Goal: Check status: Check status

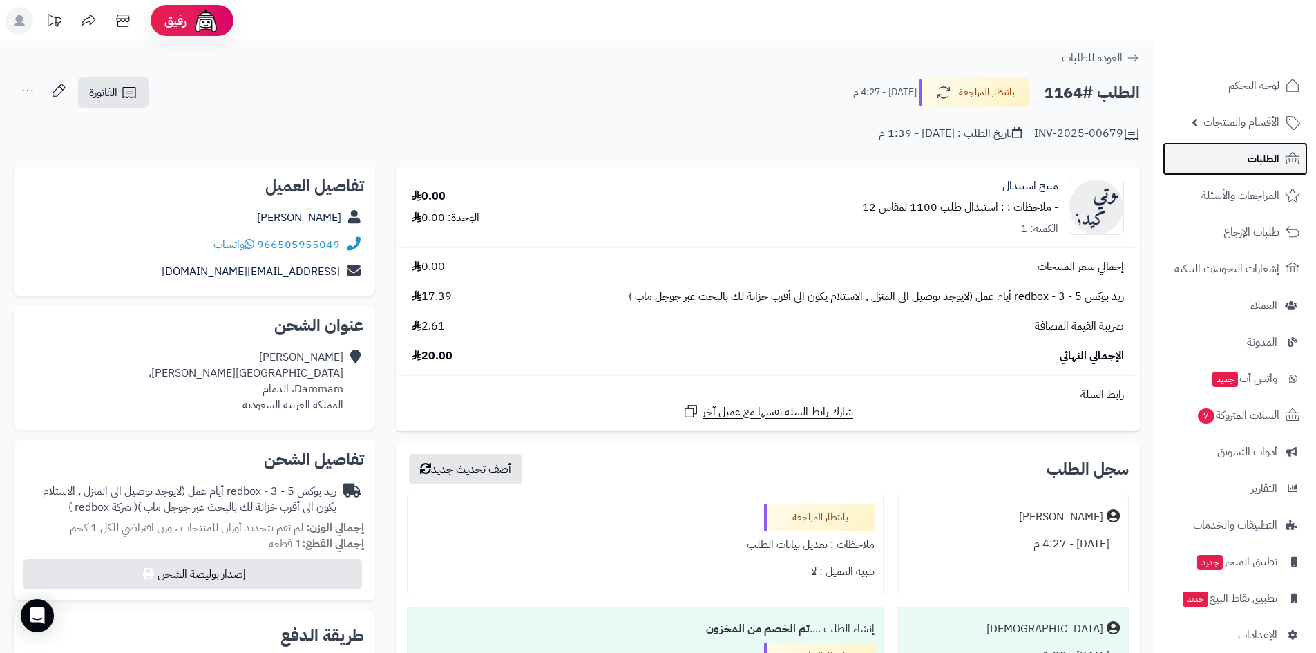
click at [1234, 150] on link "الطلبات" at bounding box center [1234, 158] width 145 height 33
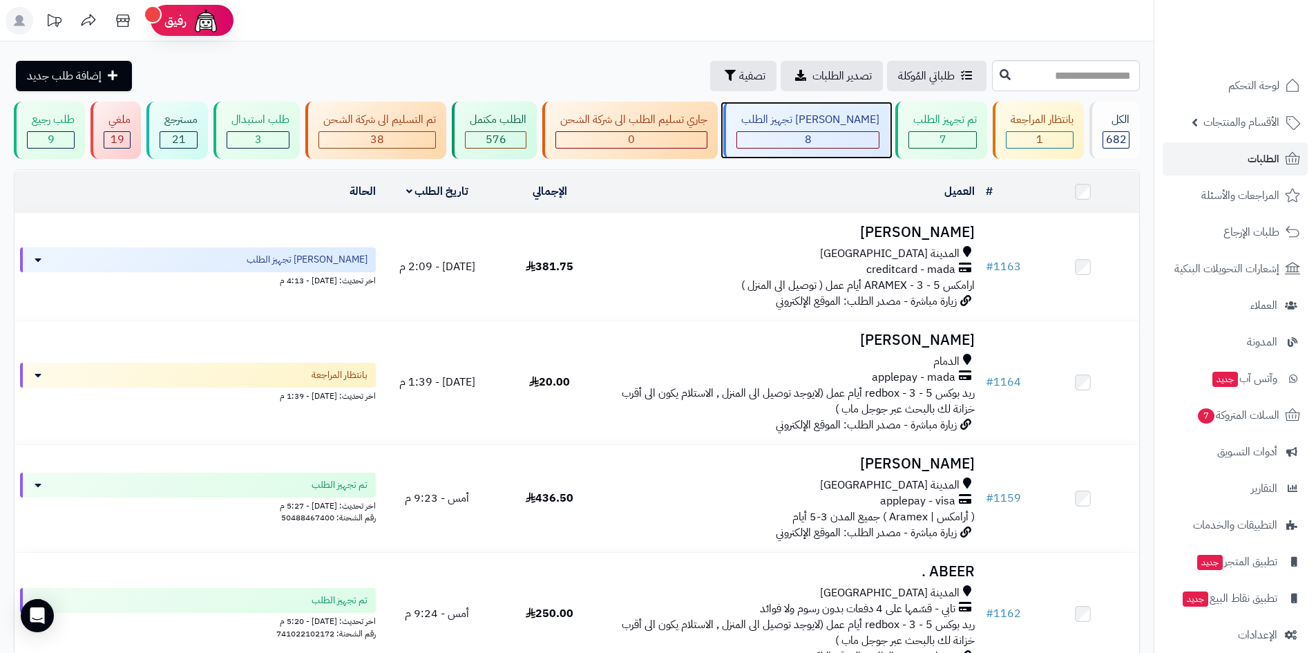
click at [836, 140] on div "8" at bounding box center [808, 140] width 142 height 16
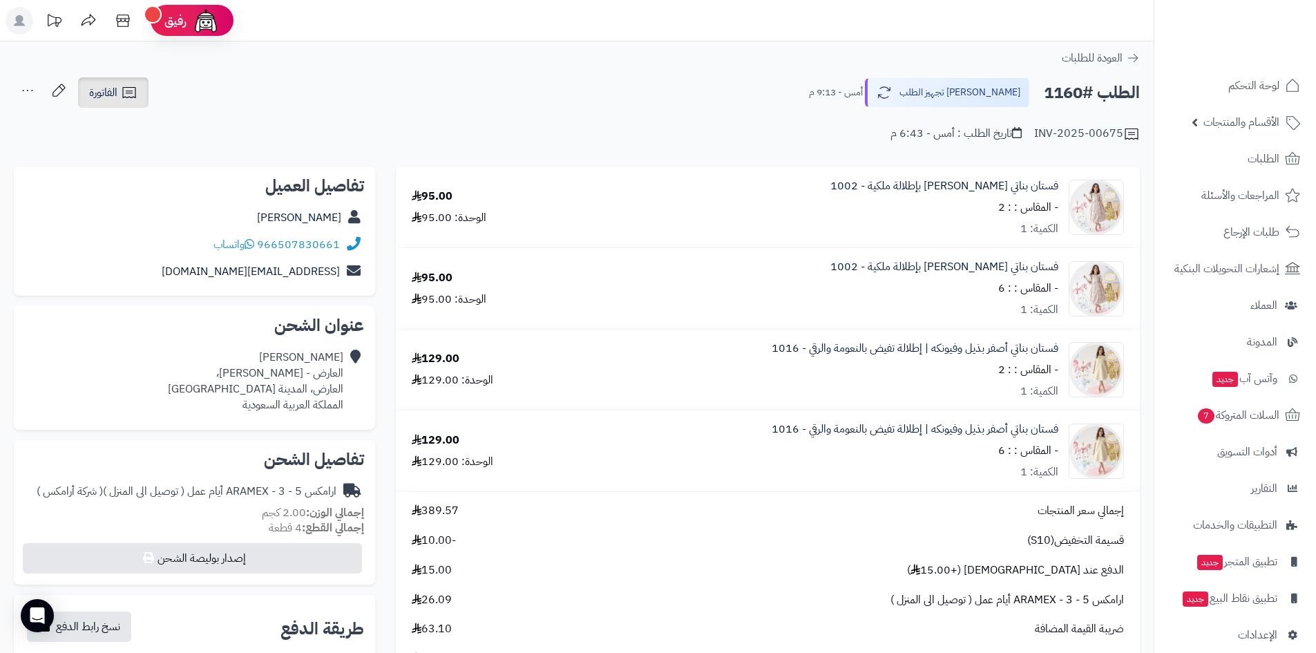
click at [116, 97] on span "الفاتورة" at bounding box center [103, 92] width 28 height 17
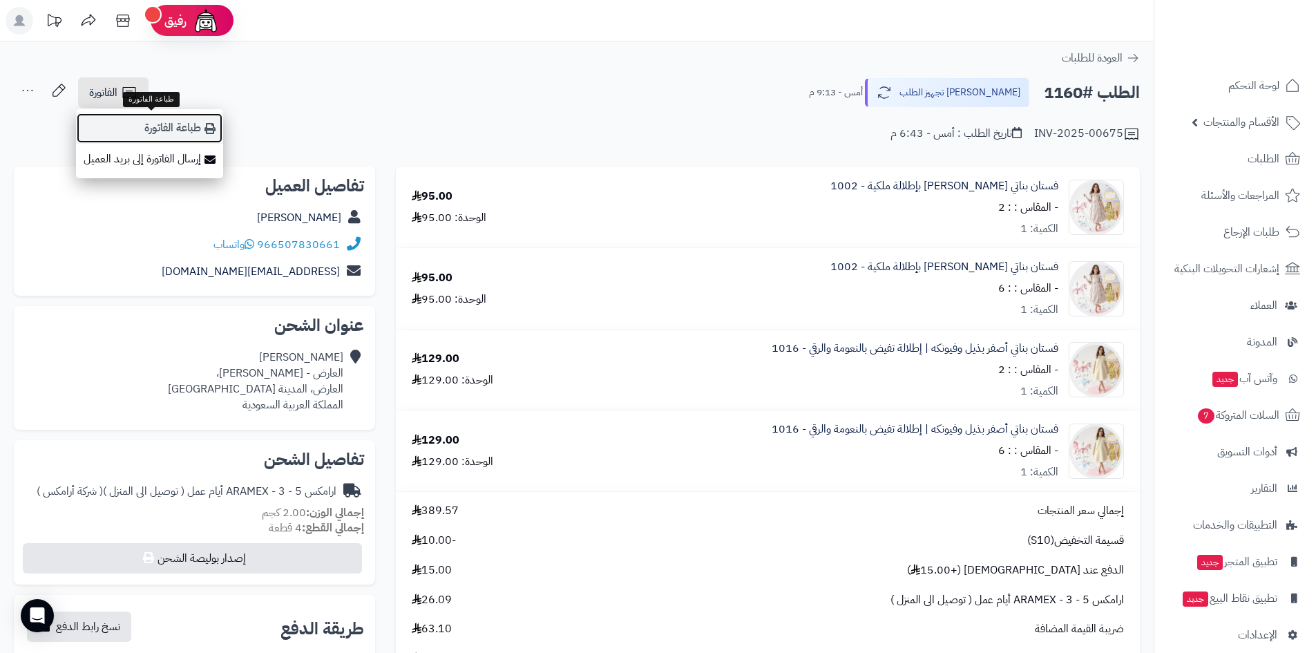
click at [195, 122] on link "طباعة الفاتورة" at bounding box center [149, 128] width 147 height 31
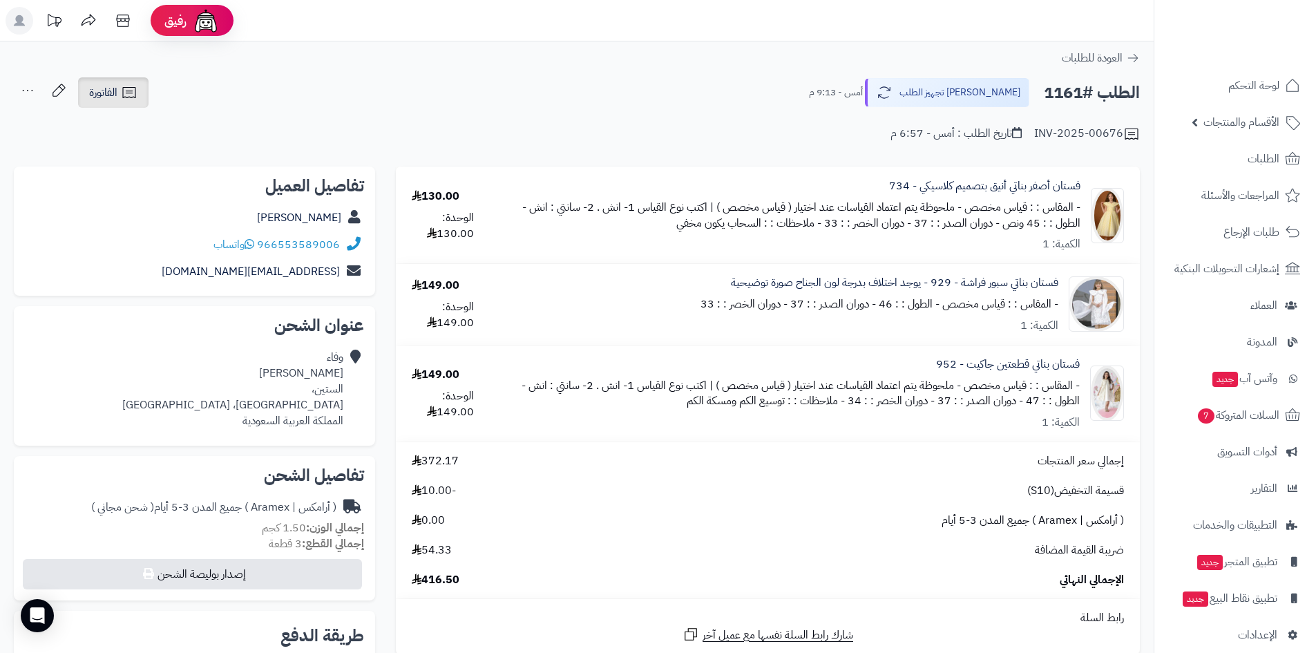
click at [134, 91] on icon at bounding box center [129, 92] width 17 height 17
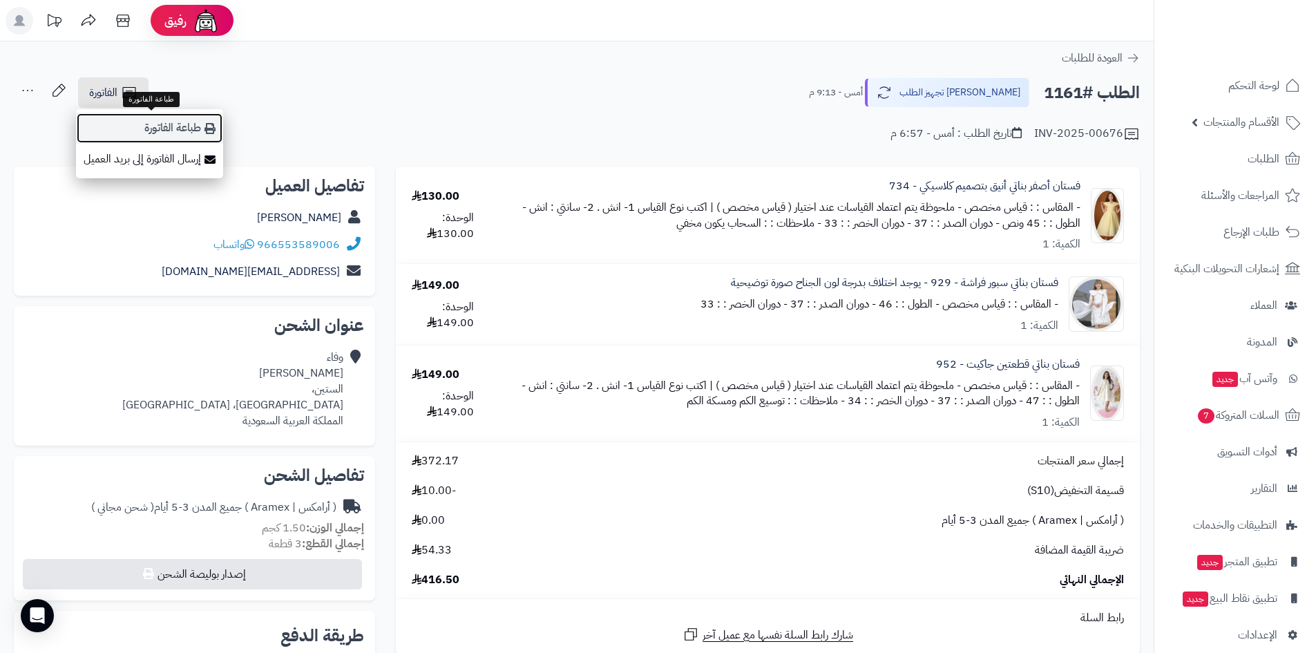
click at [164, 119] on link "طباعة الفاتورة" at bounding box center [149, 128] width 147 height 31
